Goal: Check status

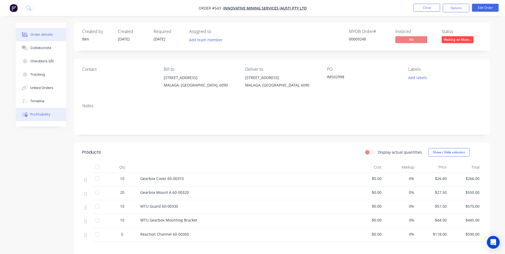
click at [40, 117] on div "Profitability" at bounding box center [40, 114] width 20 height 5
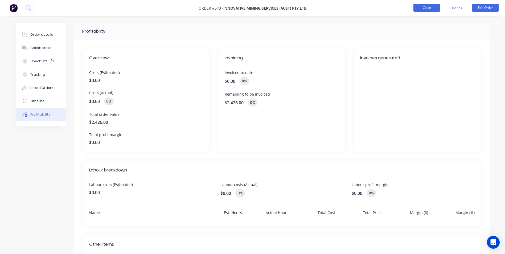
click at [419, 6] on button "Close" at bounding box center [426, 8] width 27 height 8
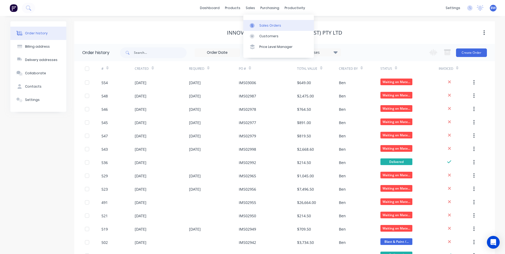
click at [252, 21] on link "Sales Orders" at bounding box center [278, 25] width 71 height 11
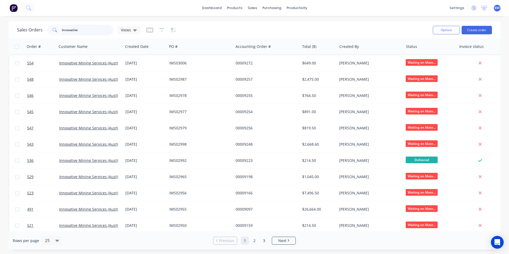
click at [96, 32] on input "innovative" at bounding box center [88, 30] width 52 height 11
type input "i"
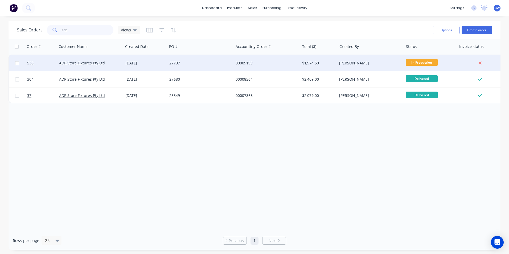
type input "adp"
click at [90, 68] on div "ADP Store Fixtures Pty Ltd" at bounding box center [90, 63] width 66 height 16
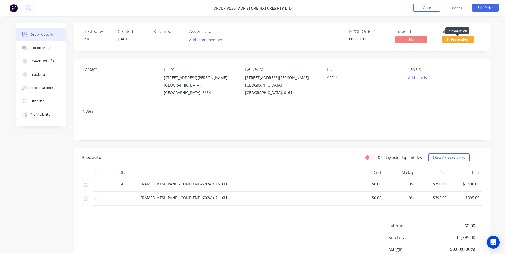
click at [463, 39] on span "In Production" at bounding box center [457, 39] width 32 height 7
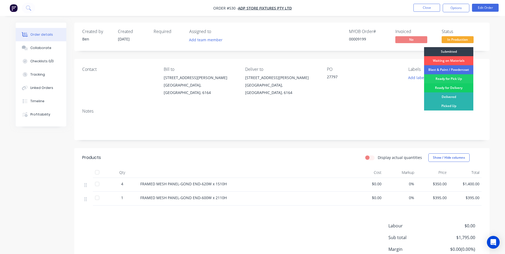
click at [445, 88] on div "Ready for Delivery" at bounding box center [448, 87] width 49 height 9
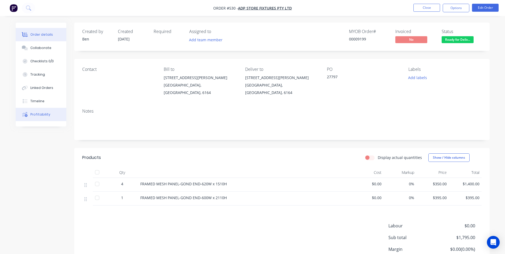
click at [38, 113] on div "Profitability" at bounding box center [40, 114] width 20 height 5
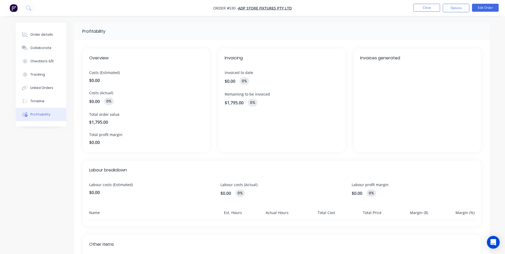
click at [94, 80] on span "$0.00" at bounding box center [146, 80] width 114 height 6
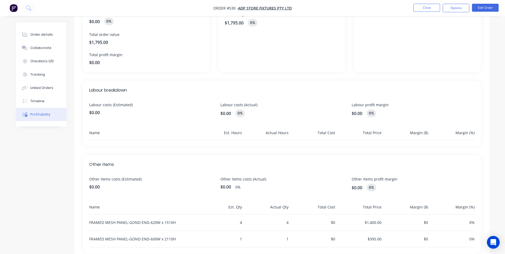
scroll to position [97, 0]
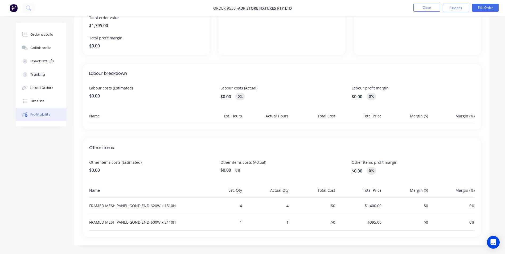
click at [96, 170] on span "$0.00" at bounding box center [150, 170] width 123 height 6
click at [98, 170] on span "$0.00" at bounding box center [150, 170] width 123 height 6
click at [96, 169] on span "$0.00" at bounding box center [150, 170] width 123 height 6
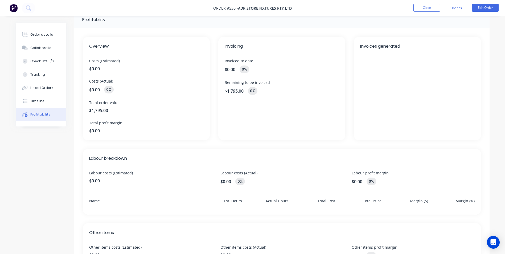
scroll to position [0, 0]
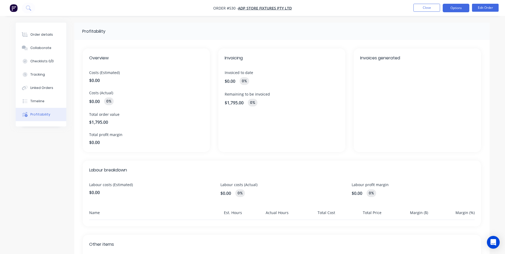
click at [453, 6] on button "Options" at bounding box center [455, 8] width 27 height 9
click at [458, 10] on button "Options" at bounding box center [455, 8] width 27 height 9
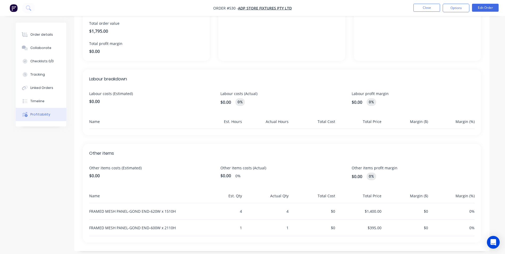
scroll to position [97, 0]
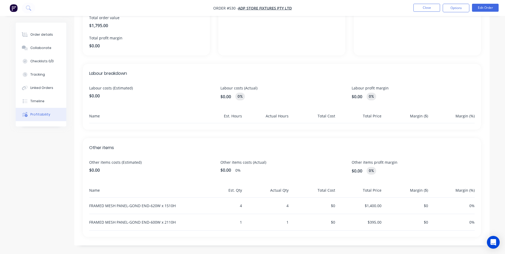
click at [94, 95] on span "$0.00" at bounding box center [150, 96] width 123 height 6
drag, startPoint x: 94, startPoint y: 95, endPoint x: 113, endPoint y: 97, distance: 19.0
click at [113, 97] on span "$0.00" at bounding box center [150, 96] width 123 height 6
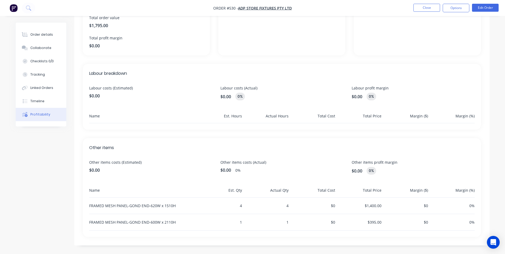
click at [100, 118] on div "Name" at bounding box center [142, 118] width 106 height 10
click at [95, 116] on div "Name" at bounding box center [142, 118] width 106 height 10
click at [93, 119] on div "Name" at bounding box center [142, 118] width 106 height 10
click at [90, 95] on span "$0.00" at bounding box center [150, 96] width 123 height 6
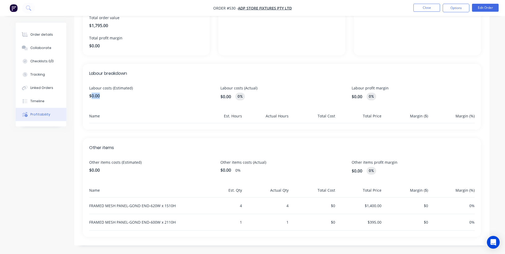
drag, startPoint x: 90, startPoint y: 95, endPoint x: 107, endPoint y: 100, distance: 17.2
click at [107, 100] on div "Labour costs (Estimated) $0.00" at bounding box center [150, 92] width 123 height 15
click at [39, 99] on div "Timeline" at bounding box center [37, 101] width 14 height 5
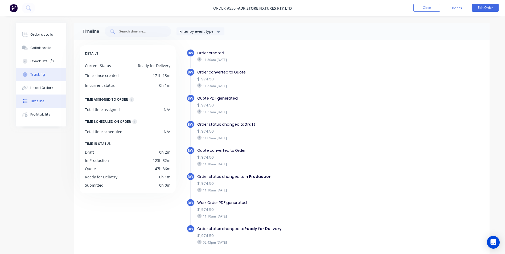
click at [40, 72] on div "Tracking" at bounding box center [37, 74] width 15 height 5
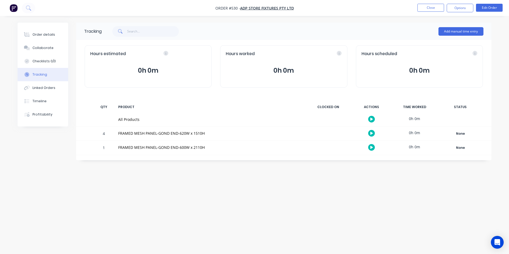
click at [411, 118] on div "0h 0m" at bounding box center [414, 119] width 40 height 12
click at [410, 119] on div "0h 0m" at bounding box center [414, 119] width 40 height 12
click at [39, 117] on button "Profitability" at bounding box center [43, 114] width 51 height 13
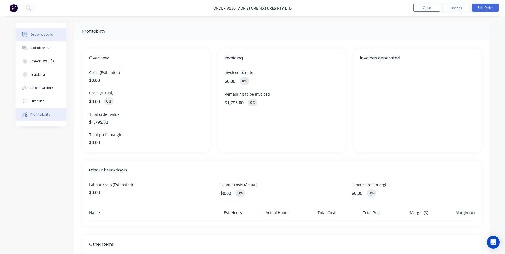
click at [42, 37] on div "Order details" at bounding box center [41, 34] width 23 height 5
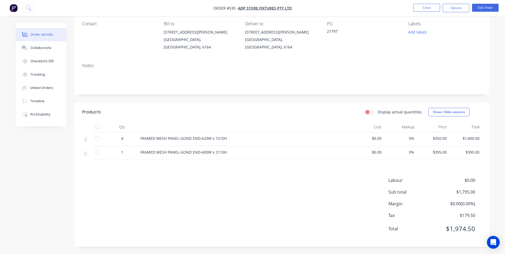
scroll to position [46, 0]
click at [377, 138] on span "$0.00" at bounding box center [367, 138] width 28 height 6
click at [52, 72] on button "Tracking" at bounding box center [41, 74] width 51 height 13
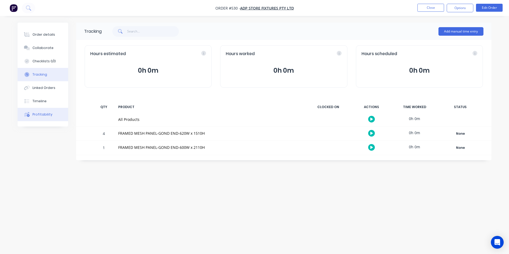
click at [37, 114] on div "Profitability" at bounding box center [42, 114] width 20 height 5
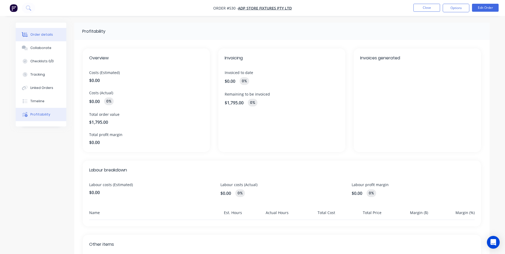
click at [41, 38] on button "Order details" at bounding box center [41, 34] width 51 height 13
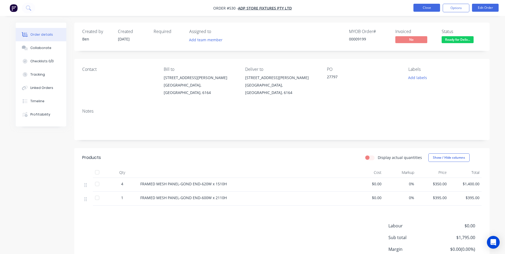
click at [427, 8] on button "Close" at bounding box center [426, 8] width 27 height 8
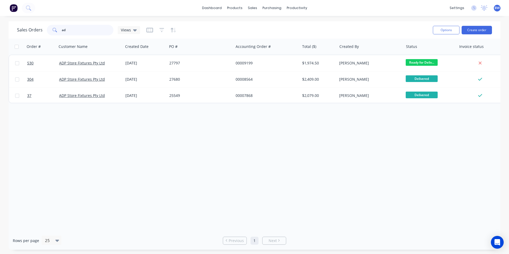
type input "a"
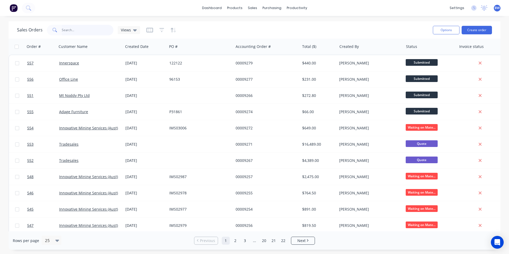
click at [88, 29] on input "text" at bounding box center [88, 30] width 52 height 11
type input "innovative"
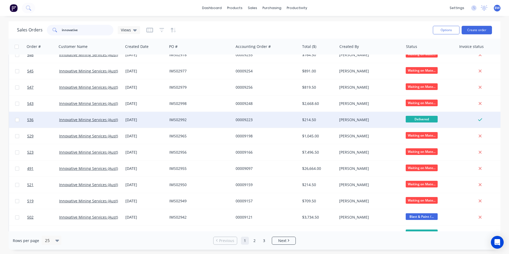
scroll to position [53, 0]
